Goal: Check status: Check status

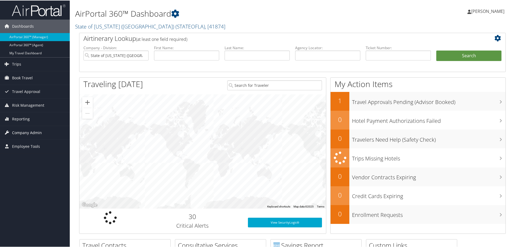
click at [34, 130] on span "Company Admin" at bounding box center [27, 131] width 30 height 13
click at [31, 142] on span "Employee Tools" at bounding box center [26, 145] width 28 height 13
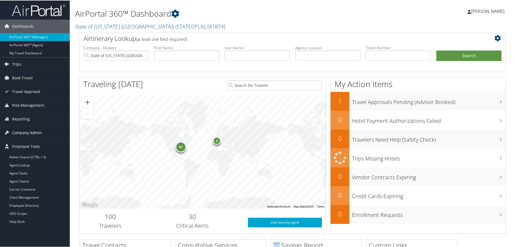
click at [30, 128] on span "Company Admin" at bounding box center [27, 131] width 30 height 13
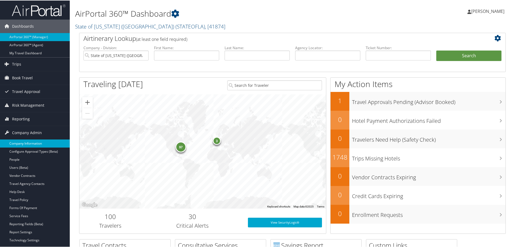
click at [31, 139] on link "Company Information" at bounding box center [35, 143] width 70 height 8
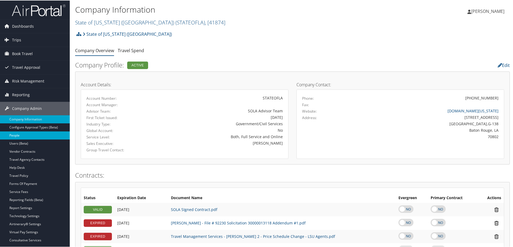
click at [19, 135] on link "People" at bounding box center [35, 135] width 70 height 8
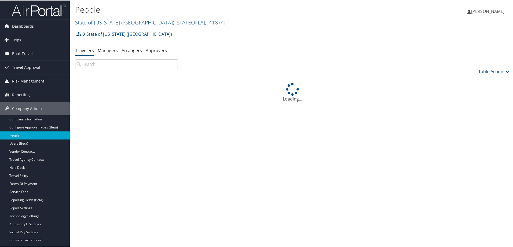
click at [110, 66] on input "search" at bounding box center [126, 64] width 103 height 10
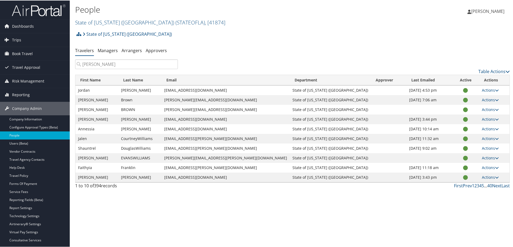
click at [136, 64] on input "williams" at bounding box center [126, 64] width 103 height 10
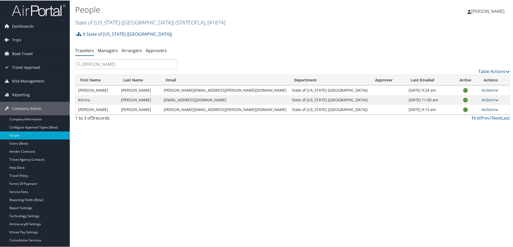
type input "cordell"
click at [495, 108] on icon at bounding box center [497, 109] width 4 height 4
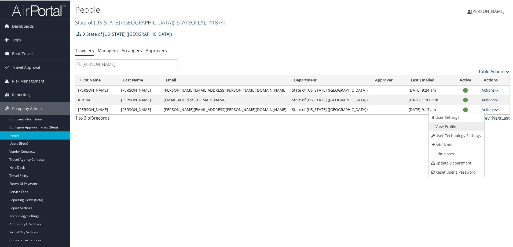
click at [450, 125] on link "View Profile" at bounding box center [456, 125] width 54 height 9
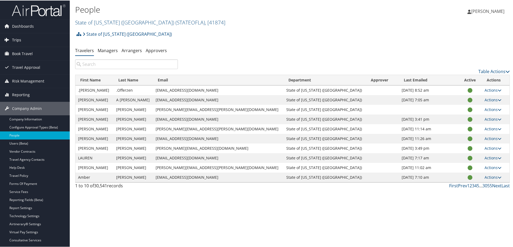
click at [13, 36] on span "Trips" at bounding box center [16, 39] width 9 height 13
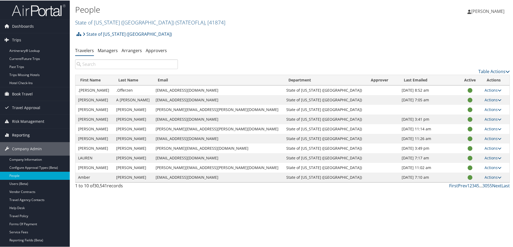
click at [20, 133] on span "Reporting" at bounding box center [21, 134] width 18 height 13
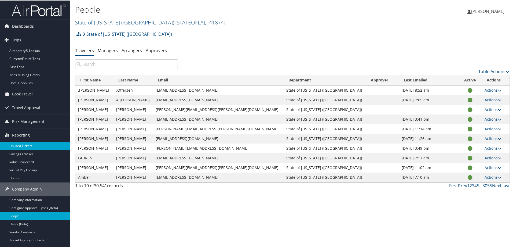
click at [20, 144] on link "Unused Tickets" at bounding box center [35, 145] width 70 height 8
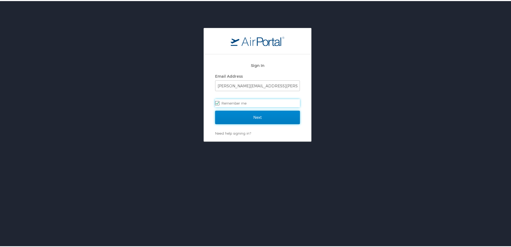
click at [273, 116] on input "Next" at bounding box center [257, 115] width 85 height 13
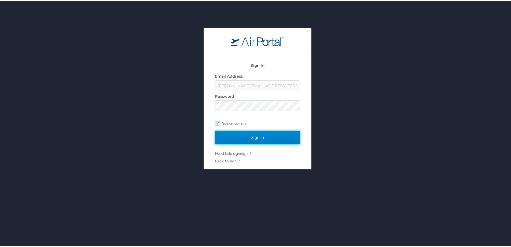
click at [265, 140] on input "Sign In" at bounding box center [257, 136] width 85 height 13
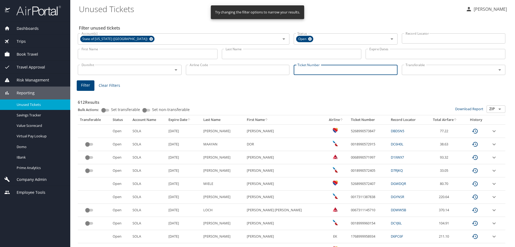
click at [320, 72] on input "Ticket Number" at bounding box center [346, 70] width 104 height 10
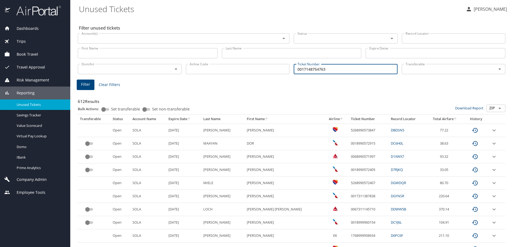
type input "0017148754763"
click at [85, 86] on span "Filter" at bounding box center [85, 84] width 9 height 7
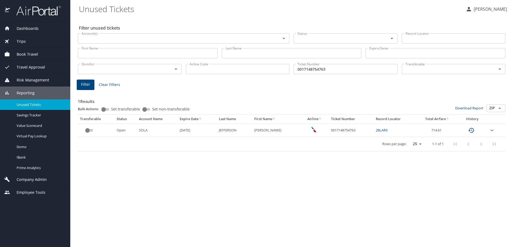
click at [493, 131] on icon "expand row" at bounding box center [492, 130] width 6 height 6
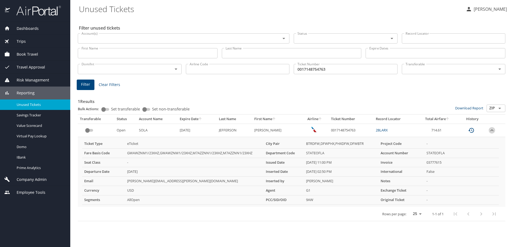
click at [493, 131] on icon "expand row" at bounding box center [492, 130] width 3 height 2
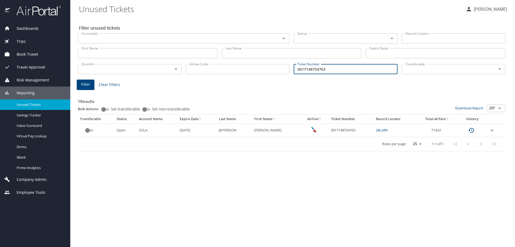
click at [332, 70] on input "0017148754763" at bounding box center [346, 69] width 104 height 10
type input "0017148600707"
click at [80, 83] on button "Filter" at bounding box center [86, 84] width 18 height 10
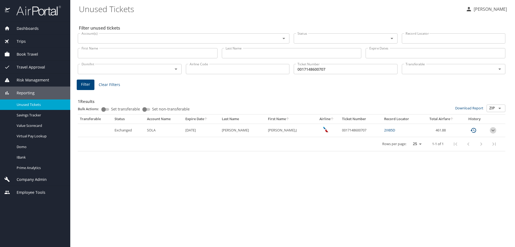
click at [493, 128] on icon "expand row" at bounding box center [493, 130] width 6 height 6
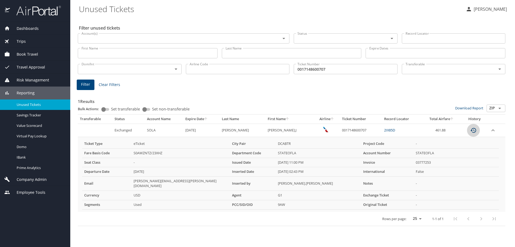
click at [473, 129] on icon "custom pagination table" at bounding box center [473, 130] width 6 height 6
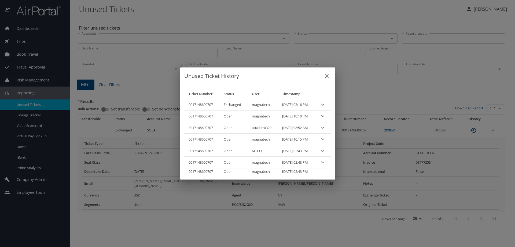
click at [326, 103] on icon "expand row" at bounding box center [323, 104] width 6 height 6
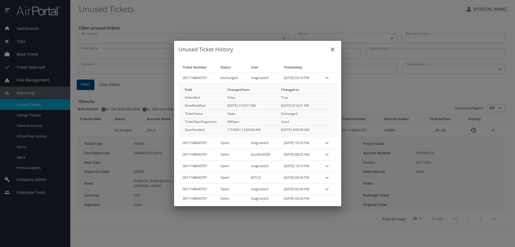
click at [327, 103] on tbody "0017148600707 Exchanged magnatech [DATE] 03:16 PM Field Changed from Changed to…" at bounding box center [257, 137] width 159 height 130
click at [334, 50] on icon "close" at bounding box center [333, 49] width 6 height 6
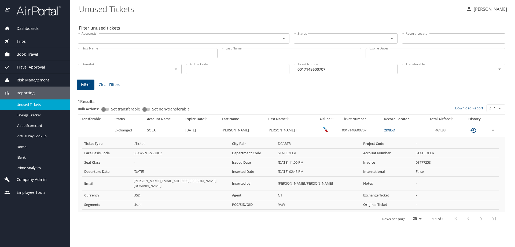
click at [471, 131] on icon "custom pagination table" at bounding box center [473, 130] width 6 height 6
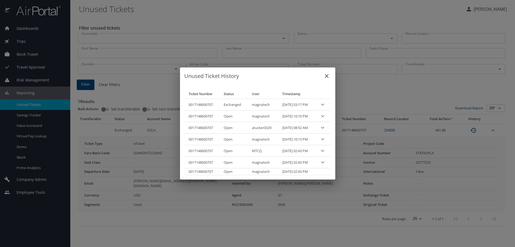
click at [326, 104] on icon "expand row" at bounding box center [323, 104] width 6 height 6
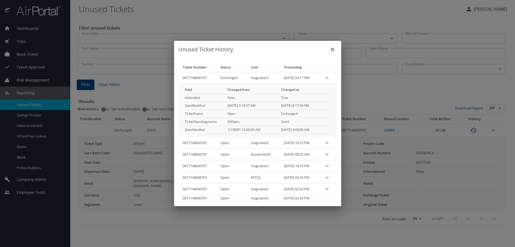
click at [331, 47] on icon "close" at bounding box center [333, 49] width 6 height 6
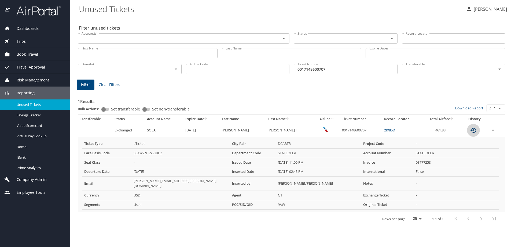
click at [473, 131] on icon "custom pagination table" at bounding box center [474, 130] width 6 height 5
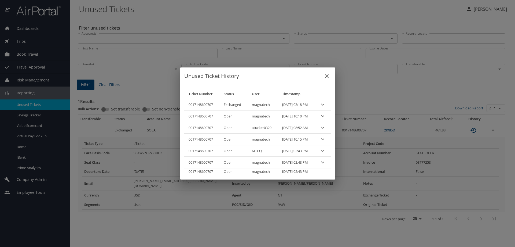
click at [326, 104] on icon "expand row" at bounding box center [323, 104] width 6 height 6
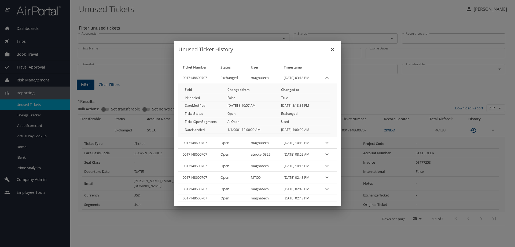
click at [332, 50] on icon "close" at bounding box center [333, 49] width 6 height 6
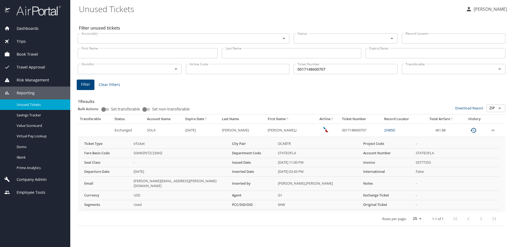
click at [332, 50] on div "Unused Ticket History Ticket Number Status User Timestamp" at bounding box center [257, 123] width 515 height 247
click at [328, 70] on input "0017148600707" at bounding box center [346, 69] width 104 height 10
click at [329, 70] on input "0017148600707" at bounding box center [346, 69] width 104 height 10
type input "0017148754763"
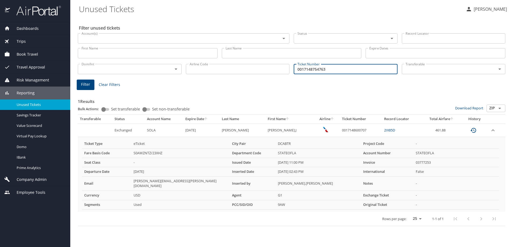
click at [88, 86] on span "Filter" at bounding box center [85, 84] width 9 height 7
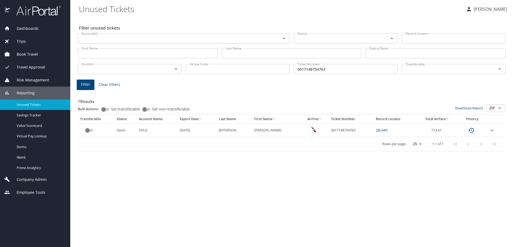
click at [491, 129] on icon "expand row" at bounding box center [492, 130] width 6 height 6
